Goal: Navigation & Orientation: Find specific page/section

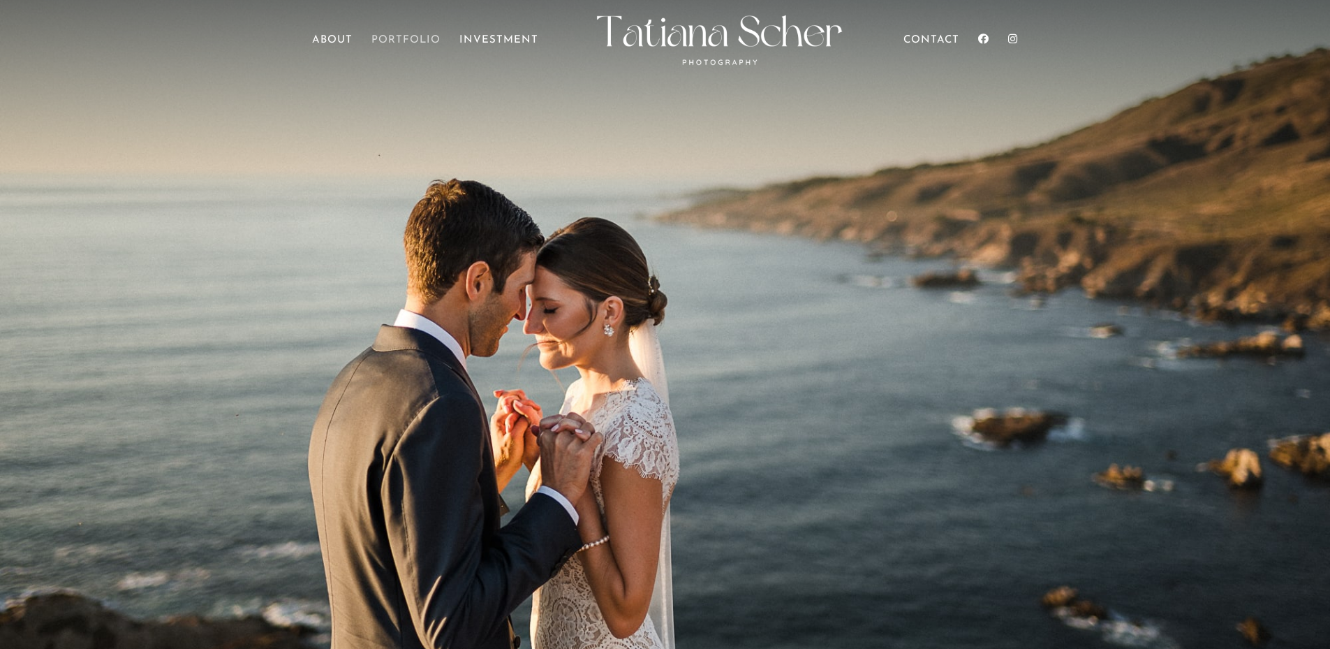
click at [382, 46] on link "Portfolio" at bounding box center [406, 55] width 69 height 39
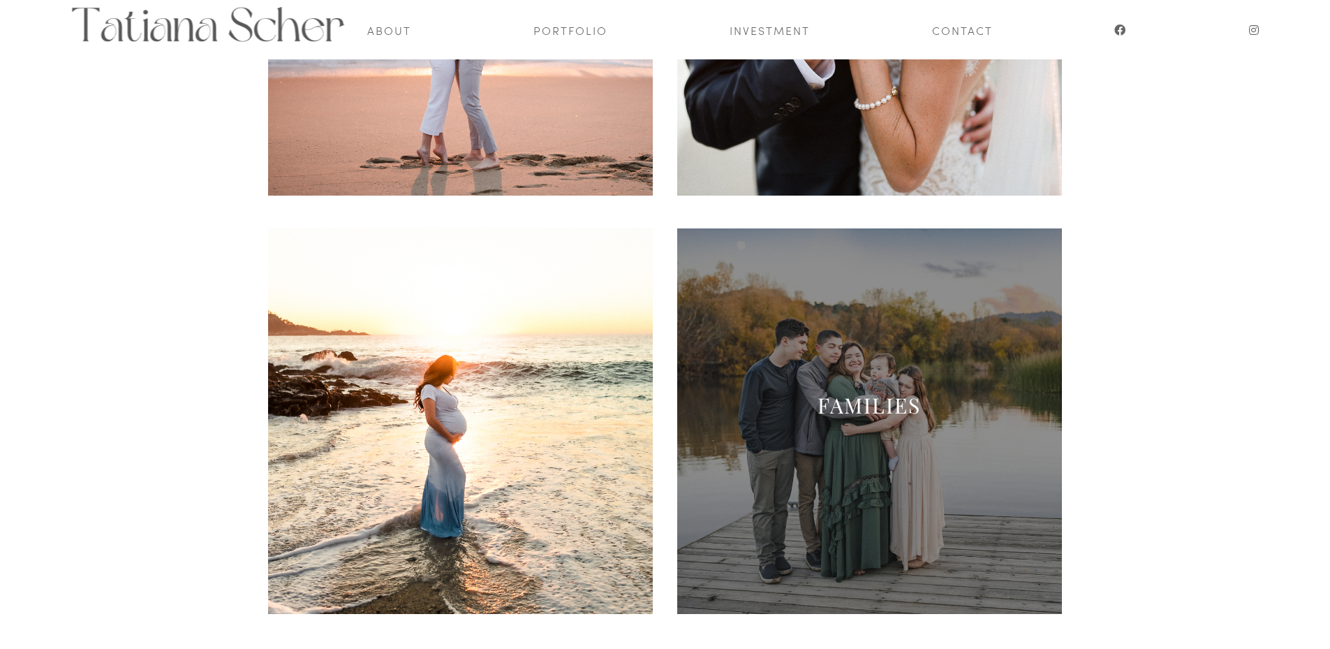
scroll to position [447, 0]
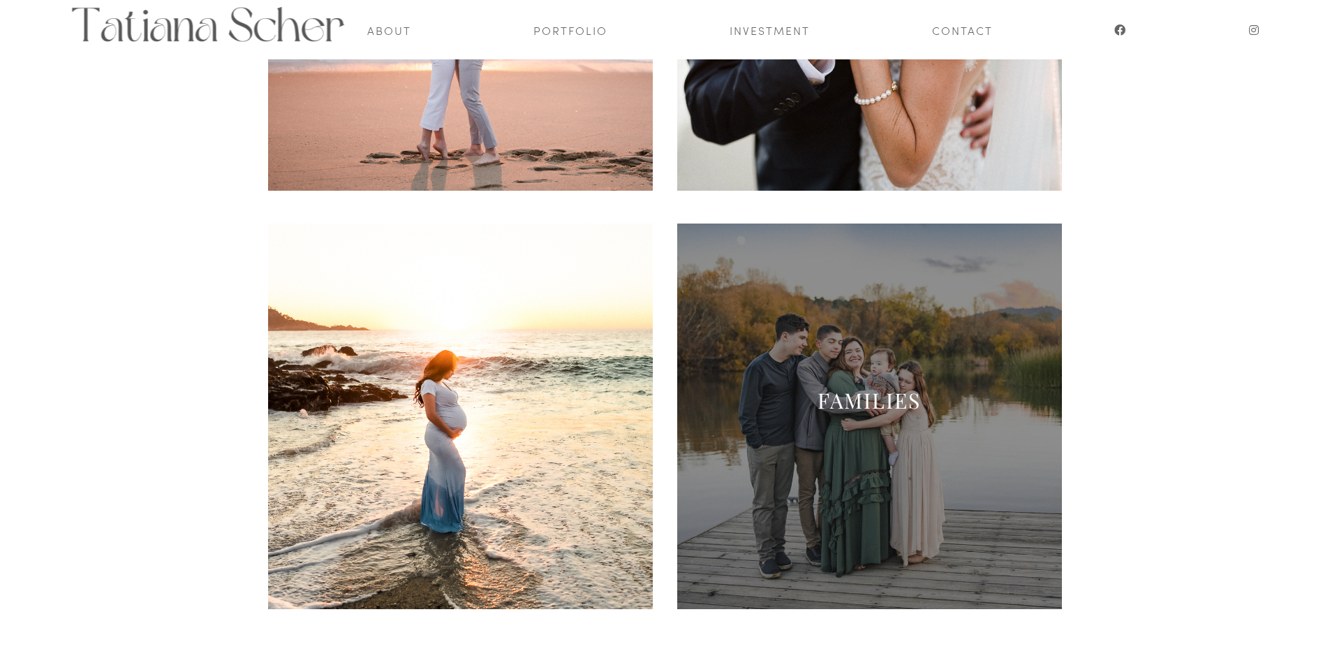
click at [860, 444] on span at bounding box center [870, 416] width 386 height 386
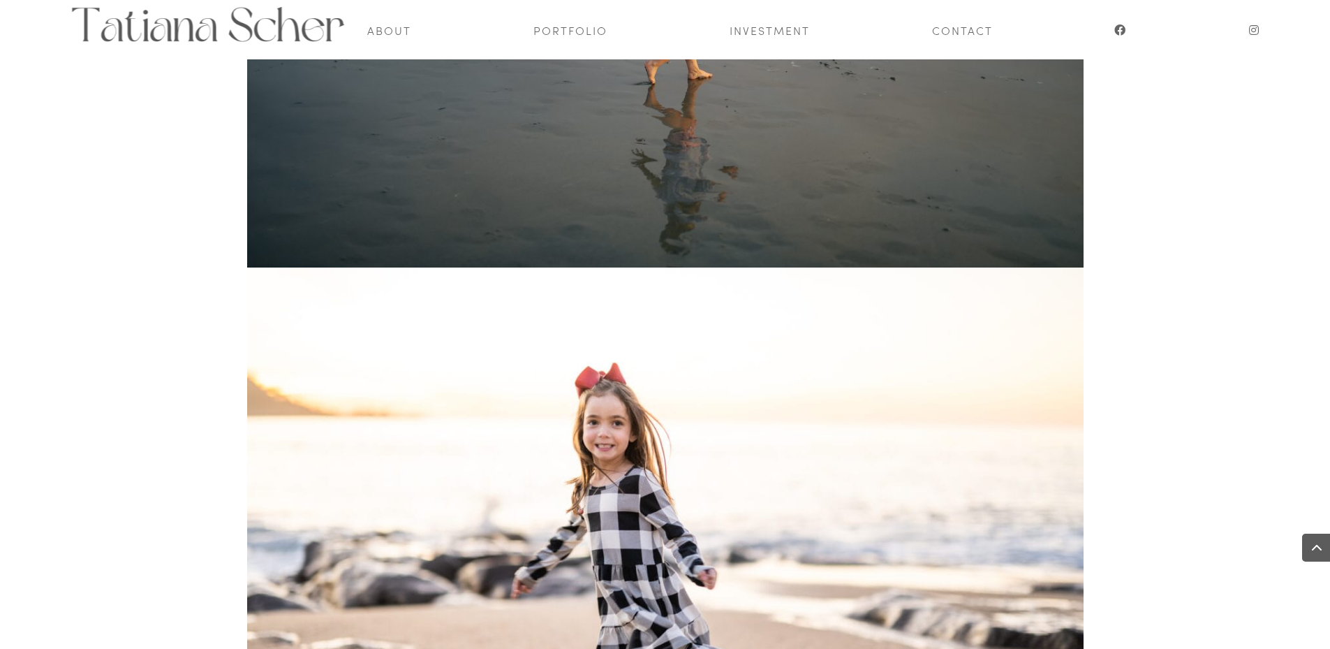
scroll to position [10392, 0]
